Goal: Information Seeking & Learning: Learn about a topic

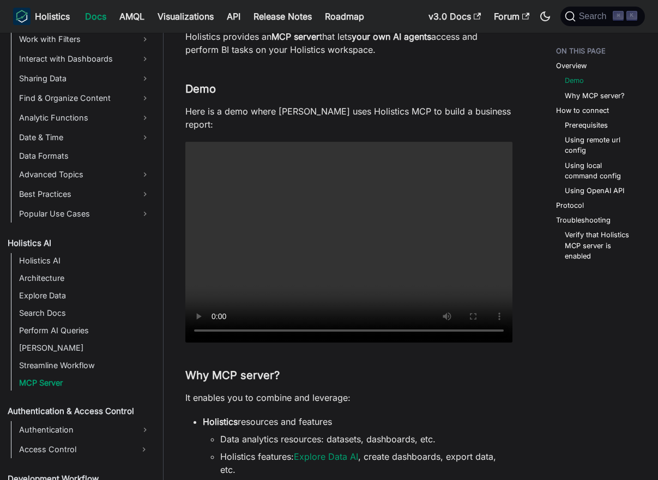
scroll to position [113, 0]
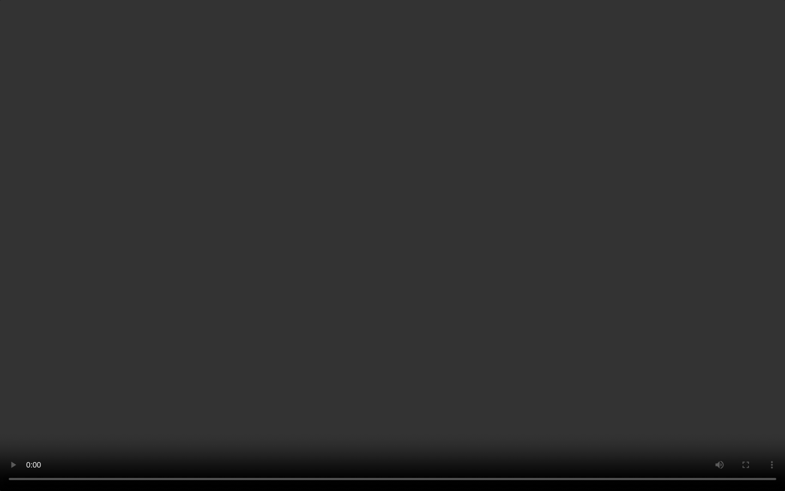
click at [395, 218] on video "Your browser does not support embedding video, but you can download it ." at bounding box center [392, 245] width 785 height 491
click at [460, 299] on video "Your browser does not support embedding video, but you can download it ." at bounding box center [392, 245] width 785 height 491
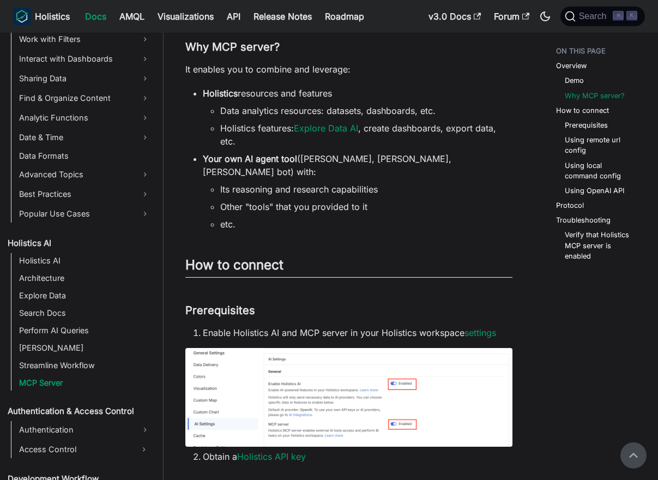
scroll to position [414, 0]
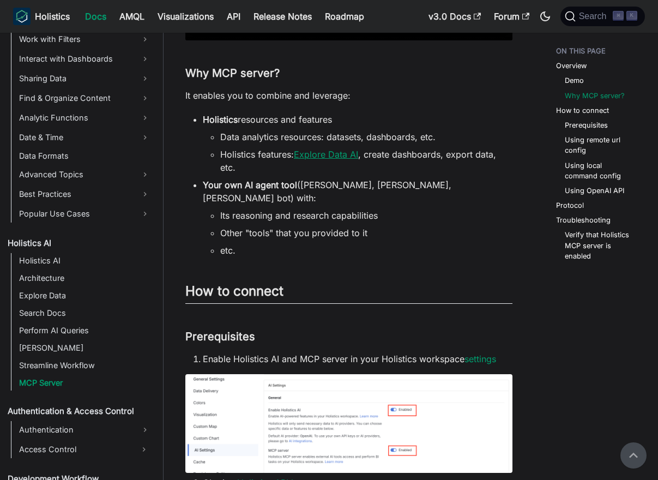
click at [348, 157] on link "Explore Data AI" at bounding box center [326, 154] width 64 height 11
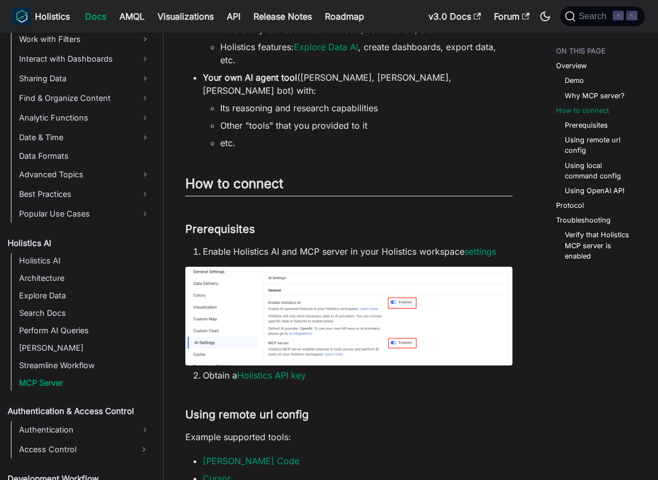
scroll to position [594, 0]
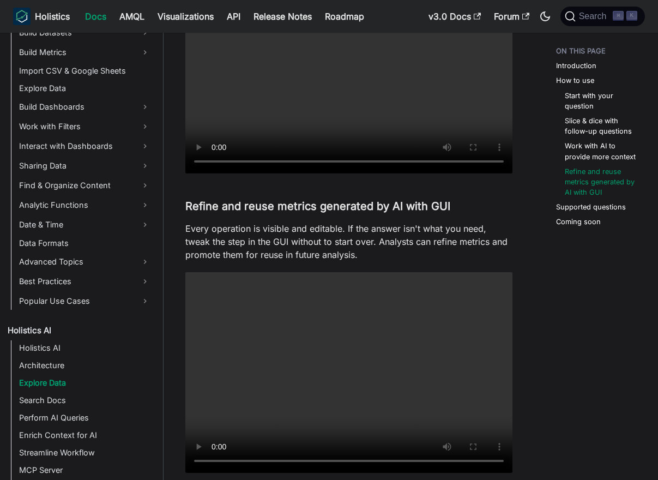
scroll to position [1534, 0]
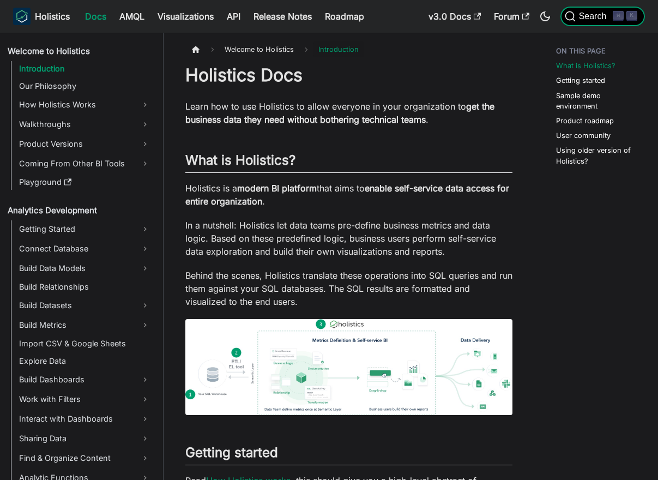
click at [594, 20] on span "Search" at bounding box center [595, 16] width 38 height 10
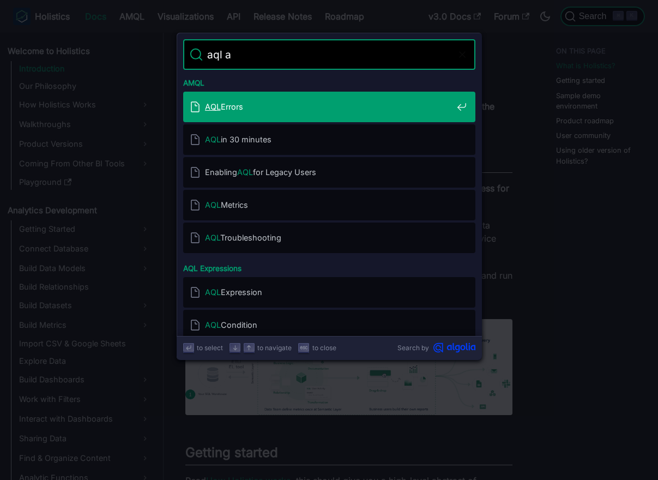
type input "aql ai"
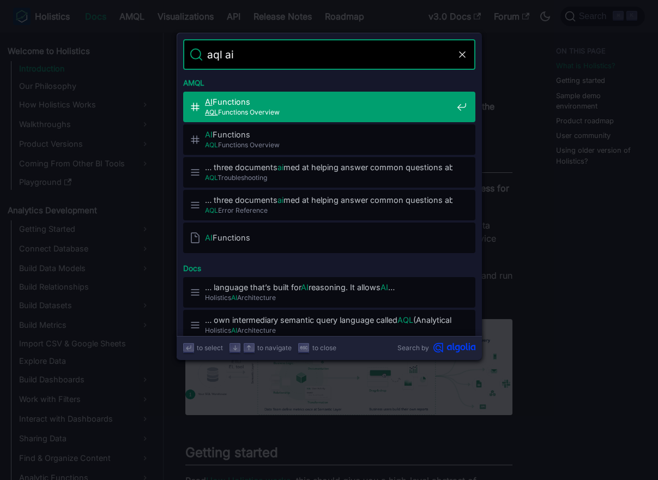
click at [324, 116] on span "AQL Functions Overview" at bounding box center [329, 112] width 248 height 10
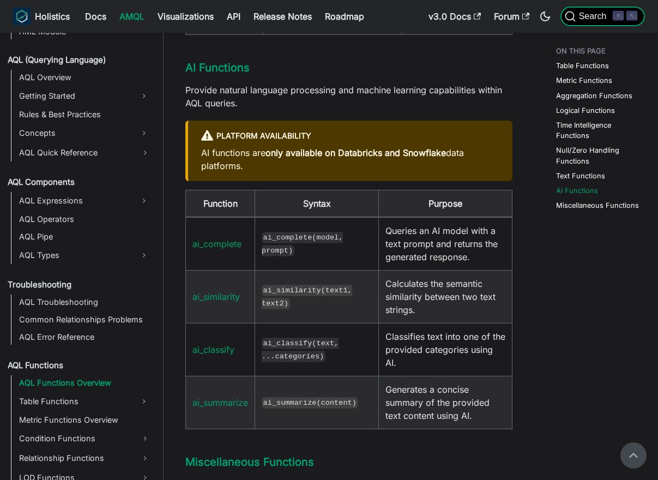
scroll to position [5322, 0]
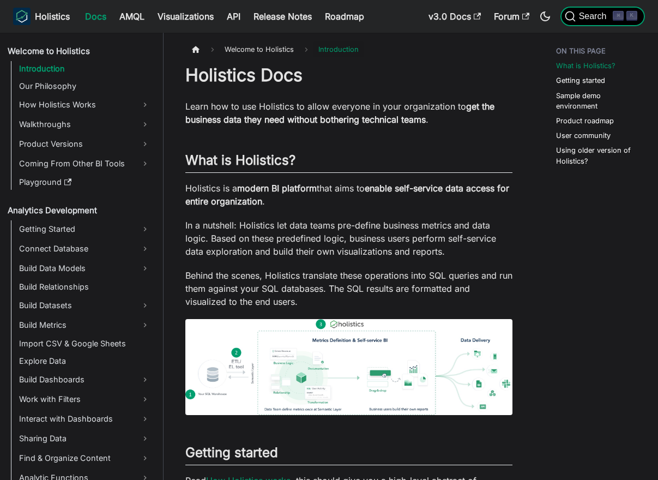
click at [596, 22] on button "Search ⌘ K" at bounding box center [603, 17] width 85 height 20
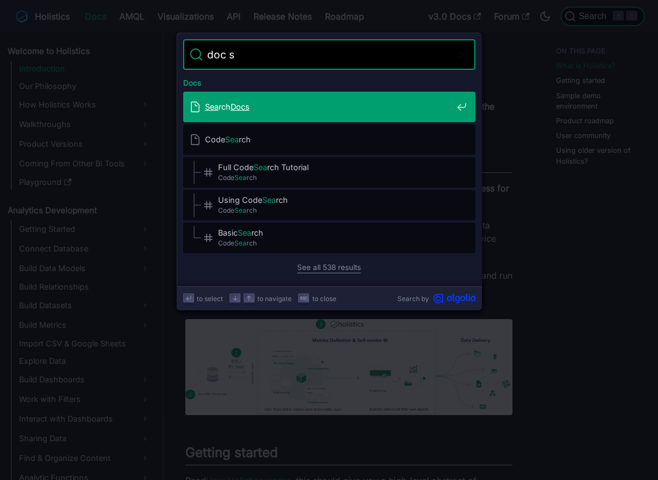
type input "doc sẻa"
click at [321, 112] on div "Sea rch Docs" at bounding box center [333, 107] width 286 height 31
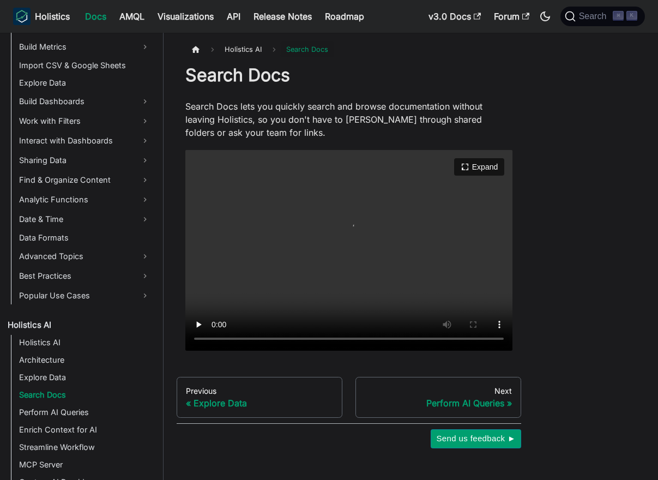
scroll to position [290, 0]
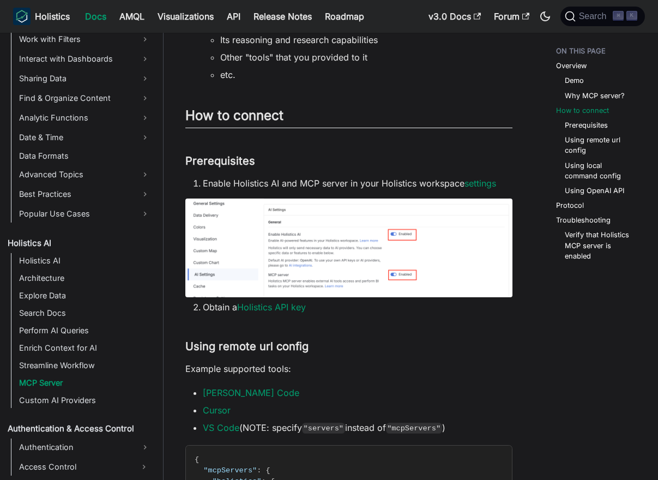
scroll to position [590, 0]
click at [488, 177] on link "settings" at bounding box center [481, 182] width 32 height 11
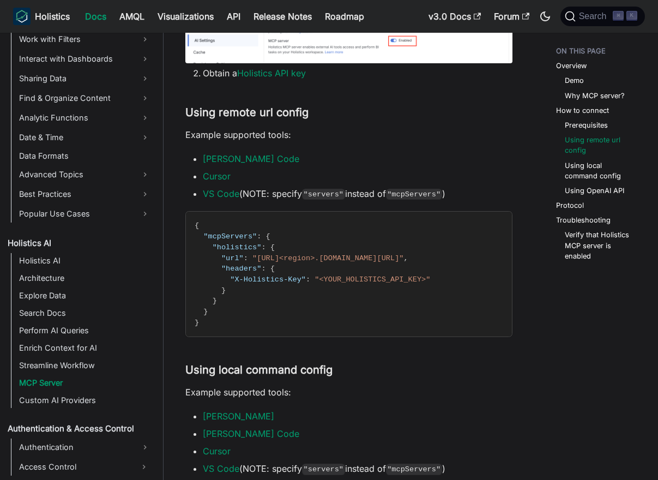
scroll to position [824, 0]
click at [240, 153] on link "Claude Code" at bounding box center [251, 158] width 97 height 11
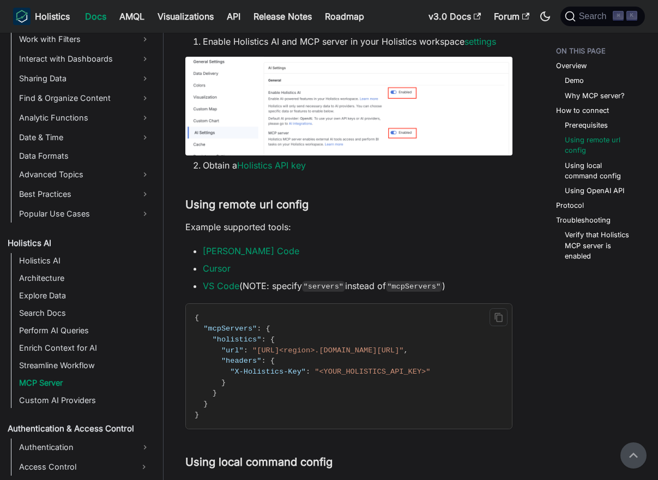
scroll to position [729, 0]
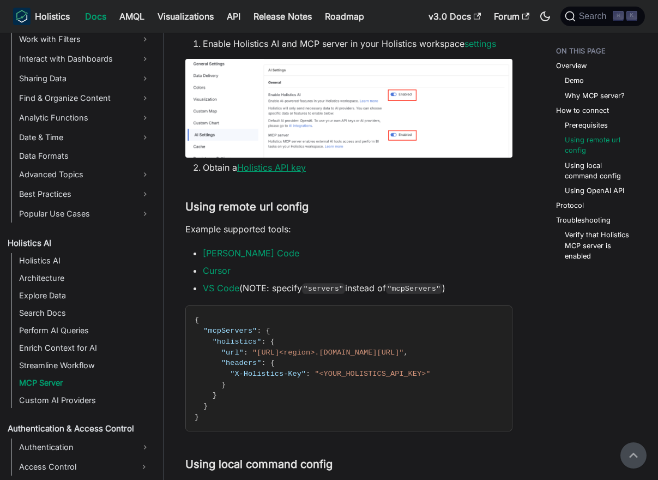
click at [294, 162] on link "Holistics API key" at bounding box center [271, 167] width 69 height 11
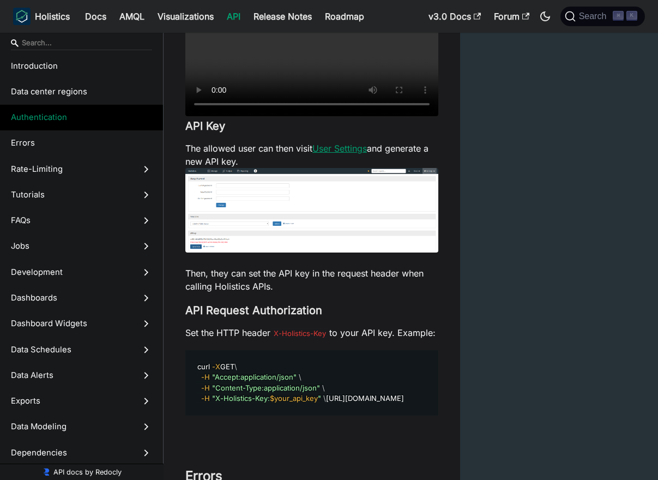
scroll to position [865, 0]
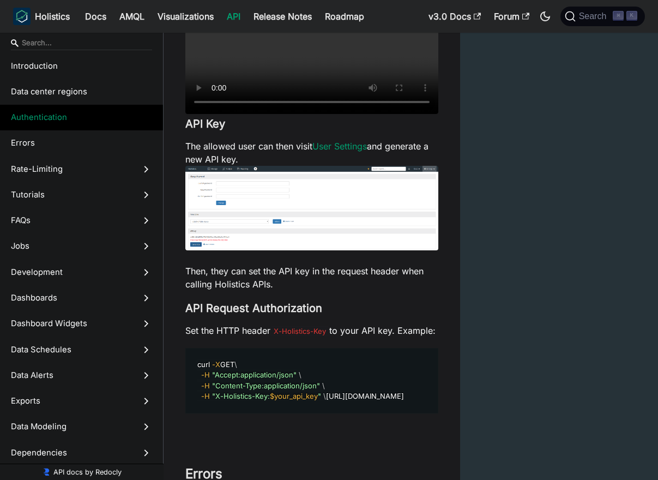
click at [214, 213] on img at bounding box center [311, 208] width 253 height 85
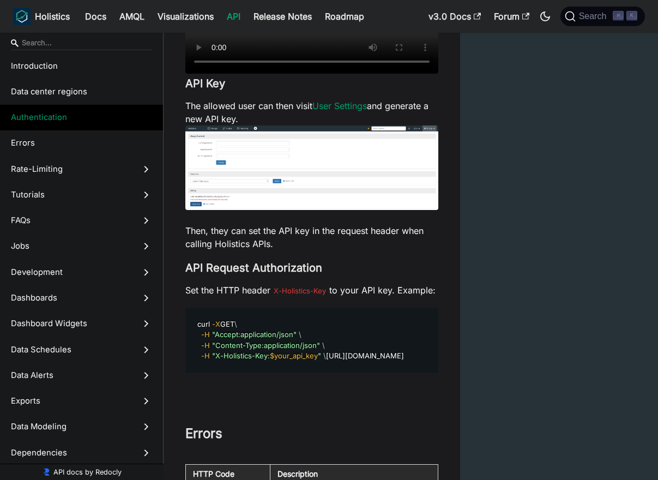
scroll to position [906, 0]
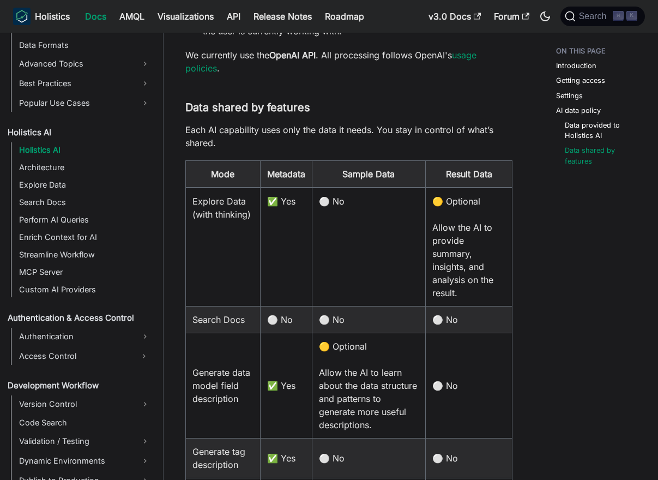
scroll to position [1436, 0]
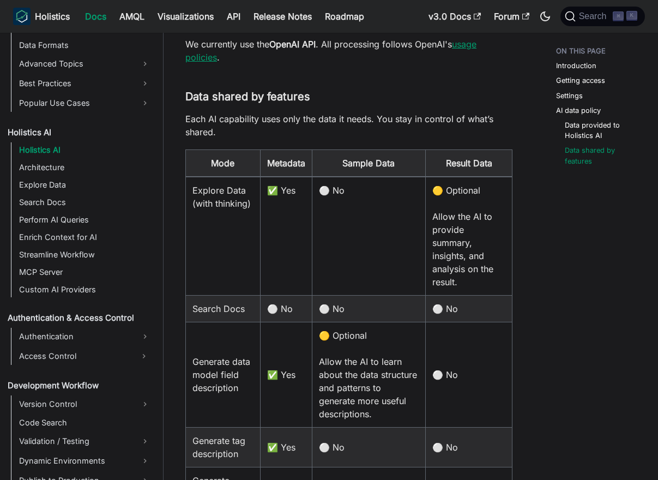
click at [207, 61] on link "usage policies" at bounding box center [330, 51] width 291 height 24
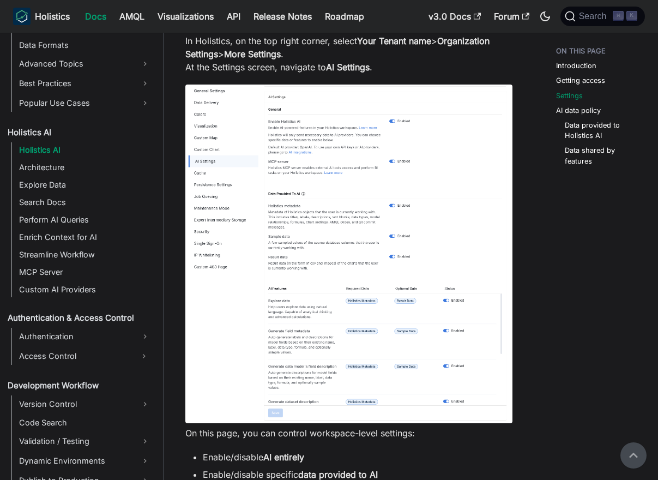
scroll to position [687, 0]
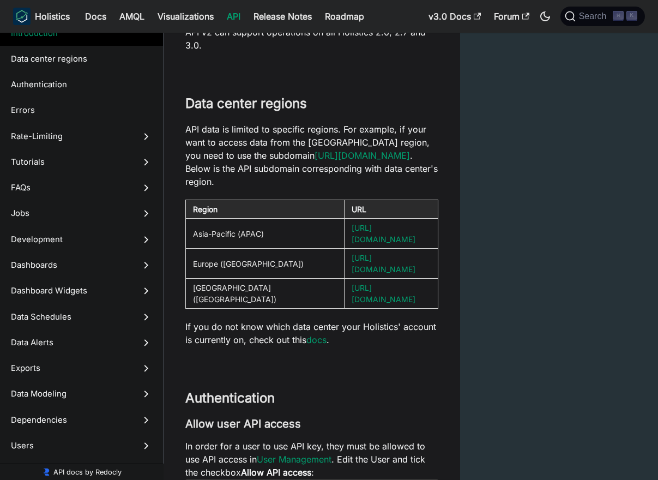
scroll to position [376, 0]
